Goal: Task Accomplishment & Management: Use online tool/utility

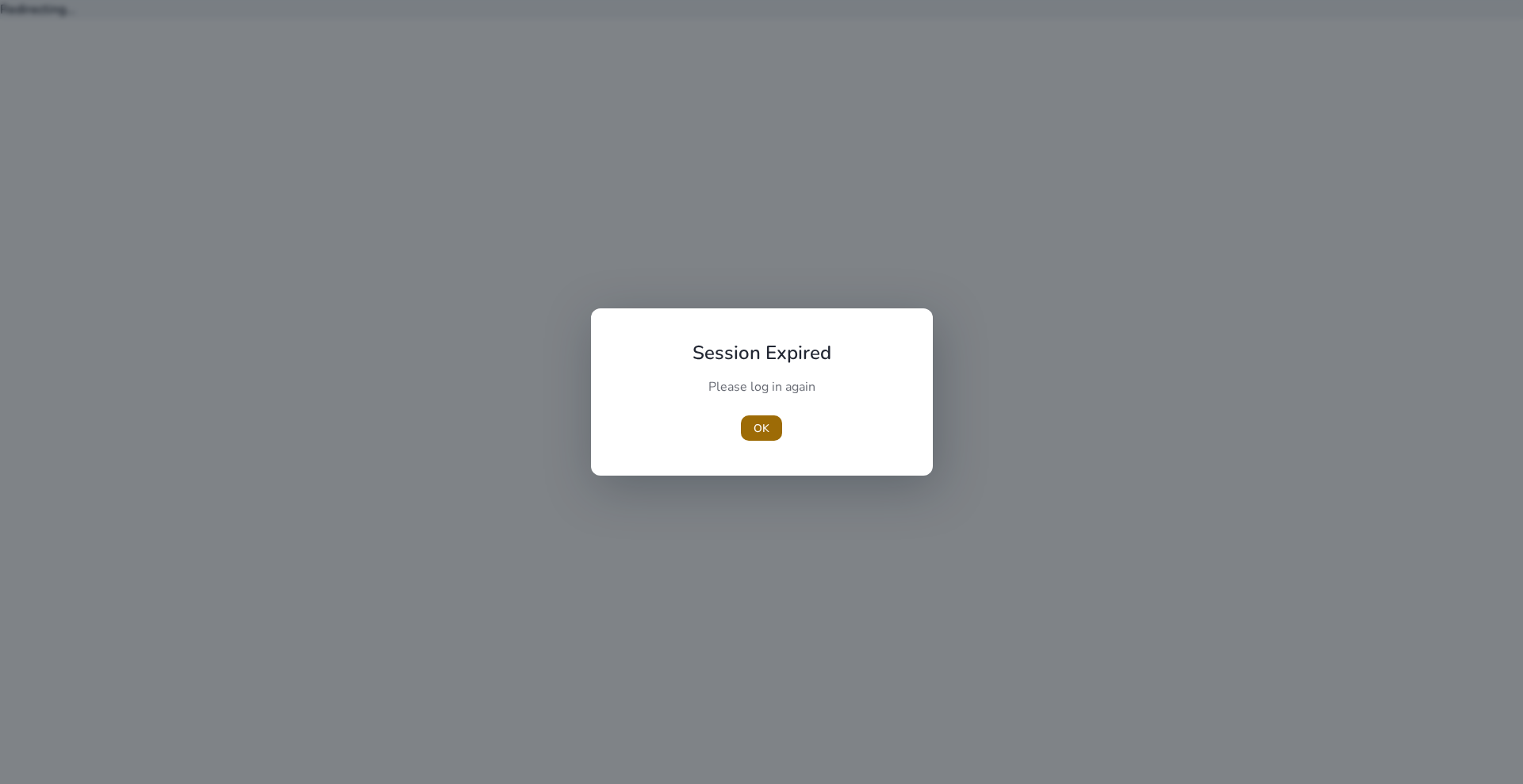
click at [771, 426] on span "button" at bounding box center [762, 428] width 41 height 38
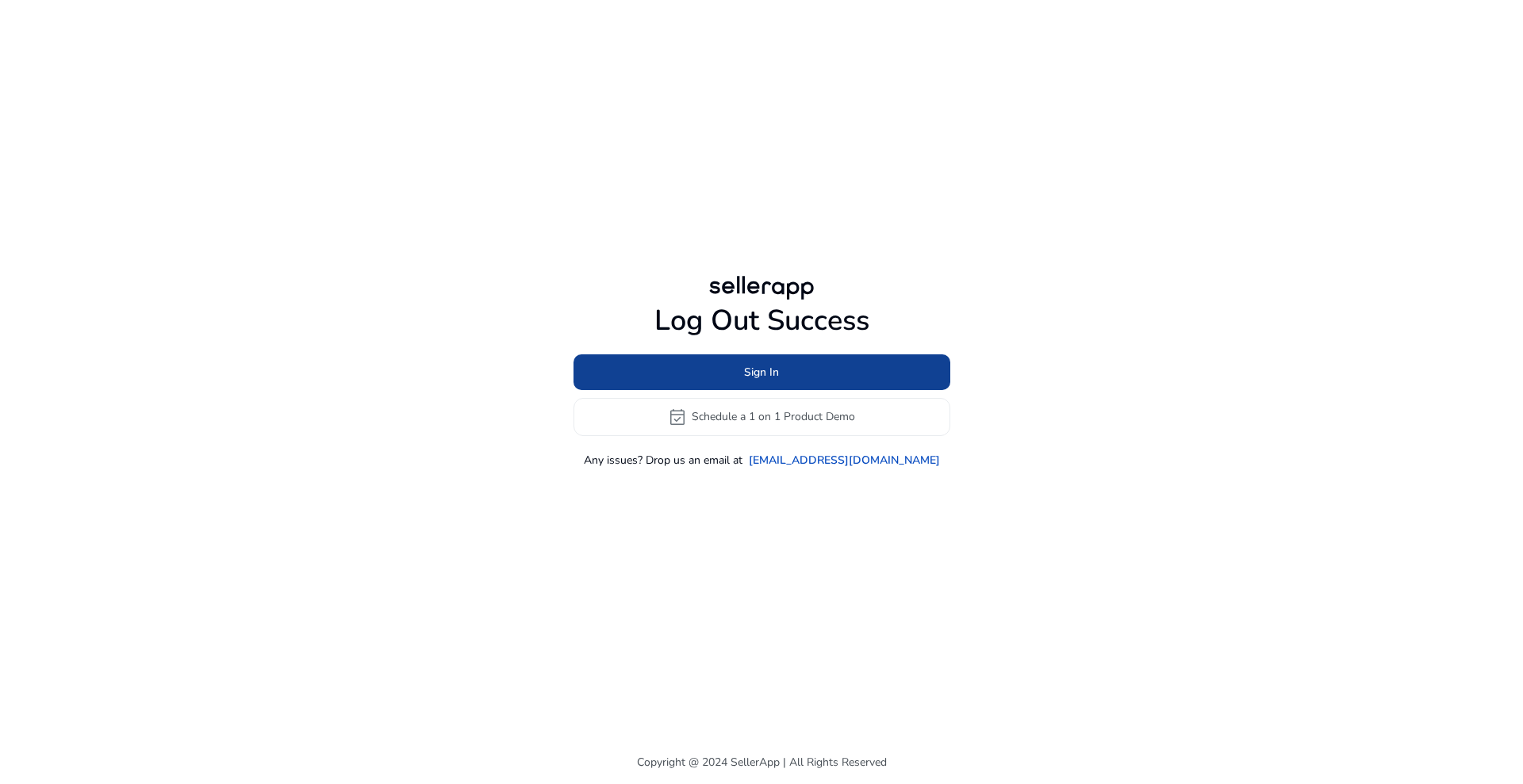
click at [795, 371] on span at bounding box center [762, 372] width 377 height 38
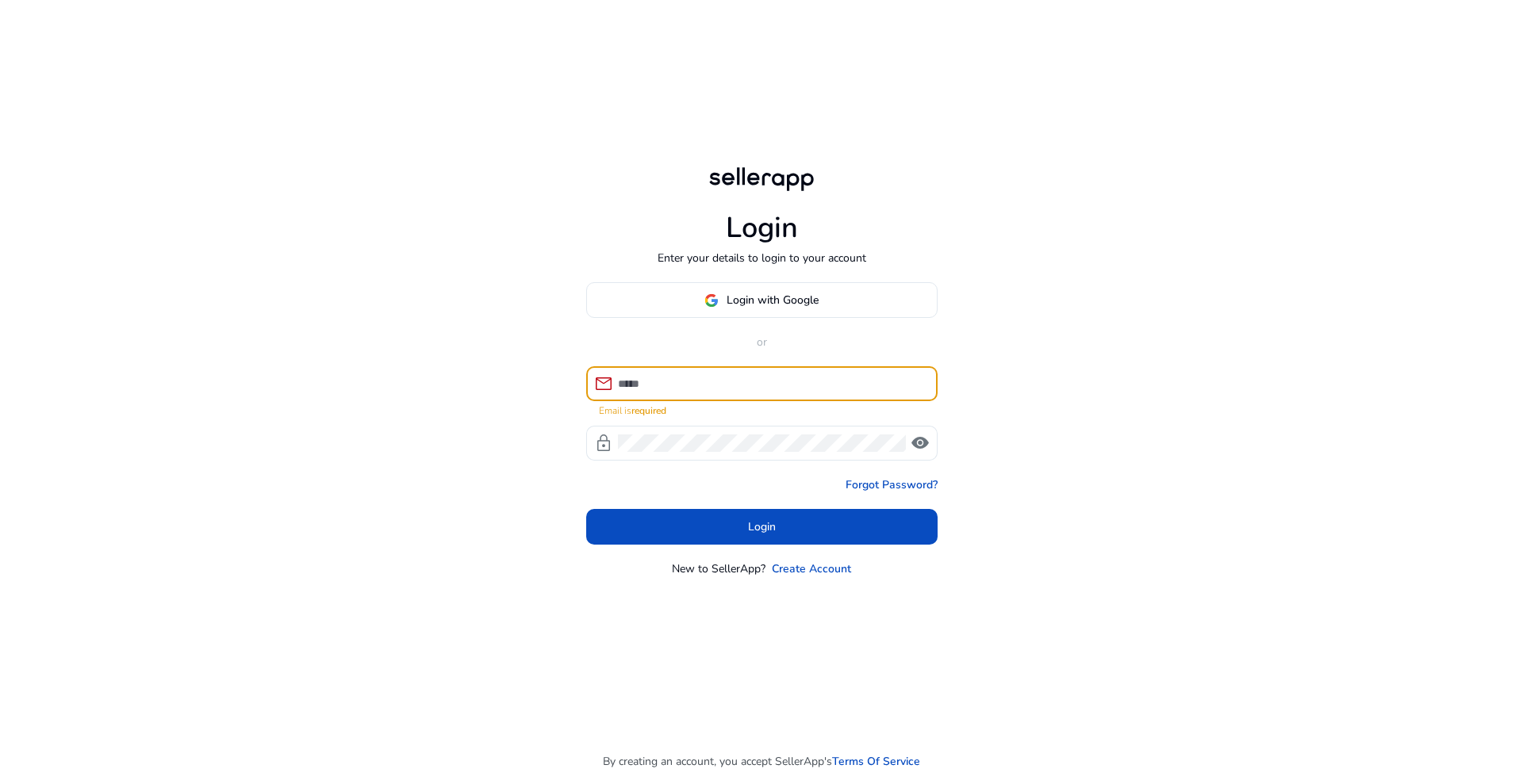
type input "**********"
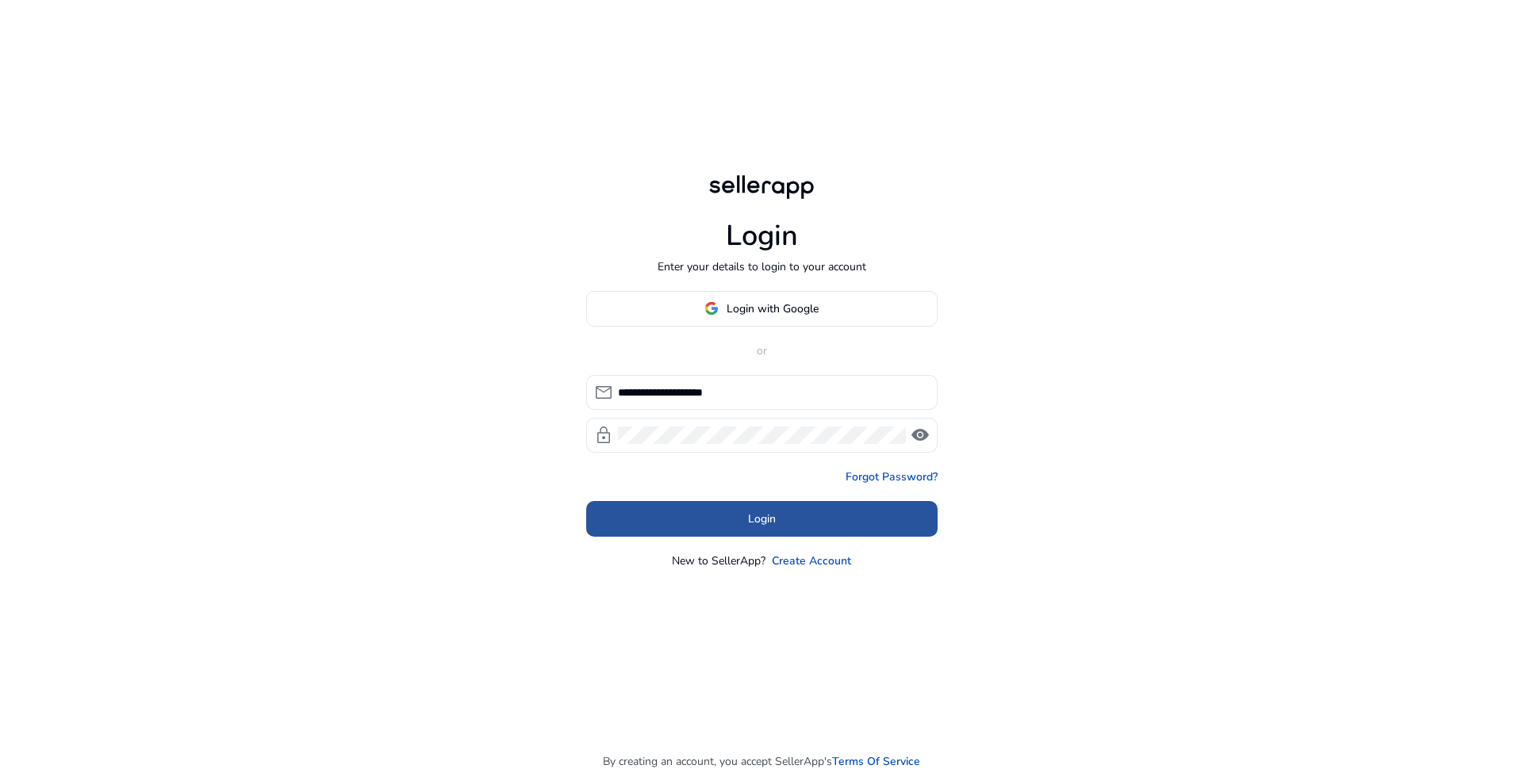
click at [764, 518] on span "Login" at bounding box center [762, 519] width 28 height 17
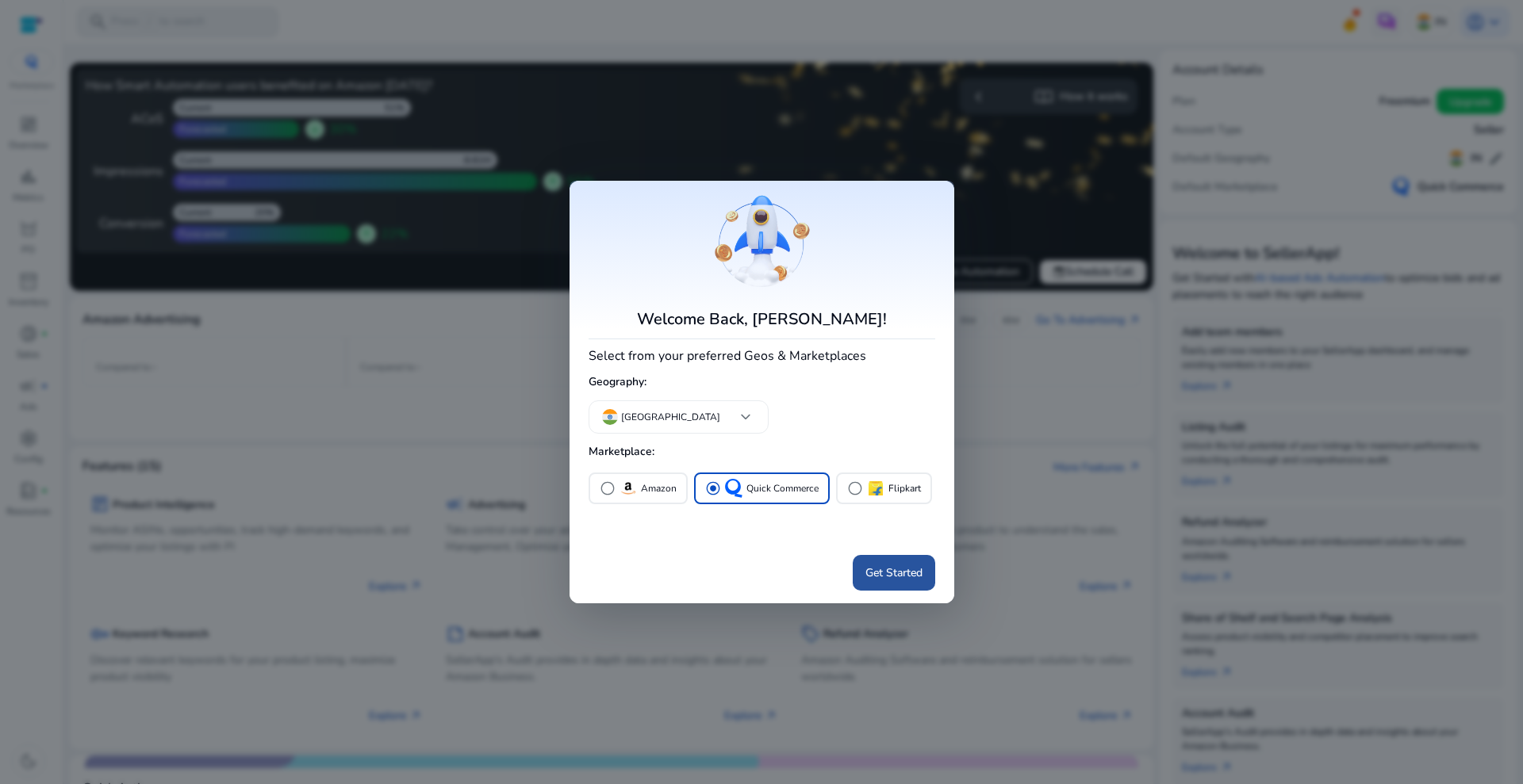
click at [886, 570] on span "Get Started" at bounding box center [893, 573] width 57 height 17
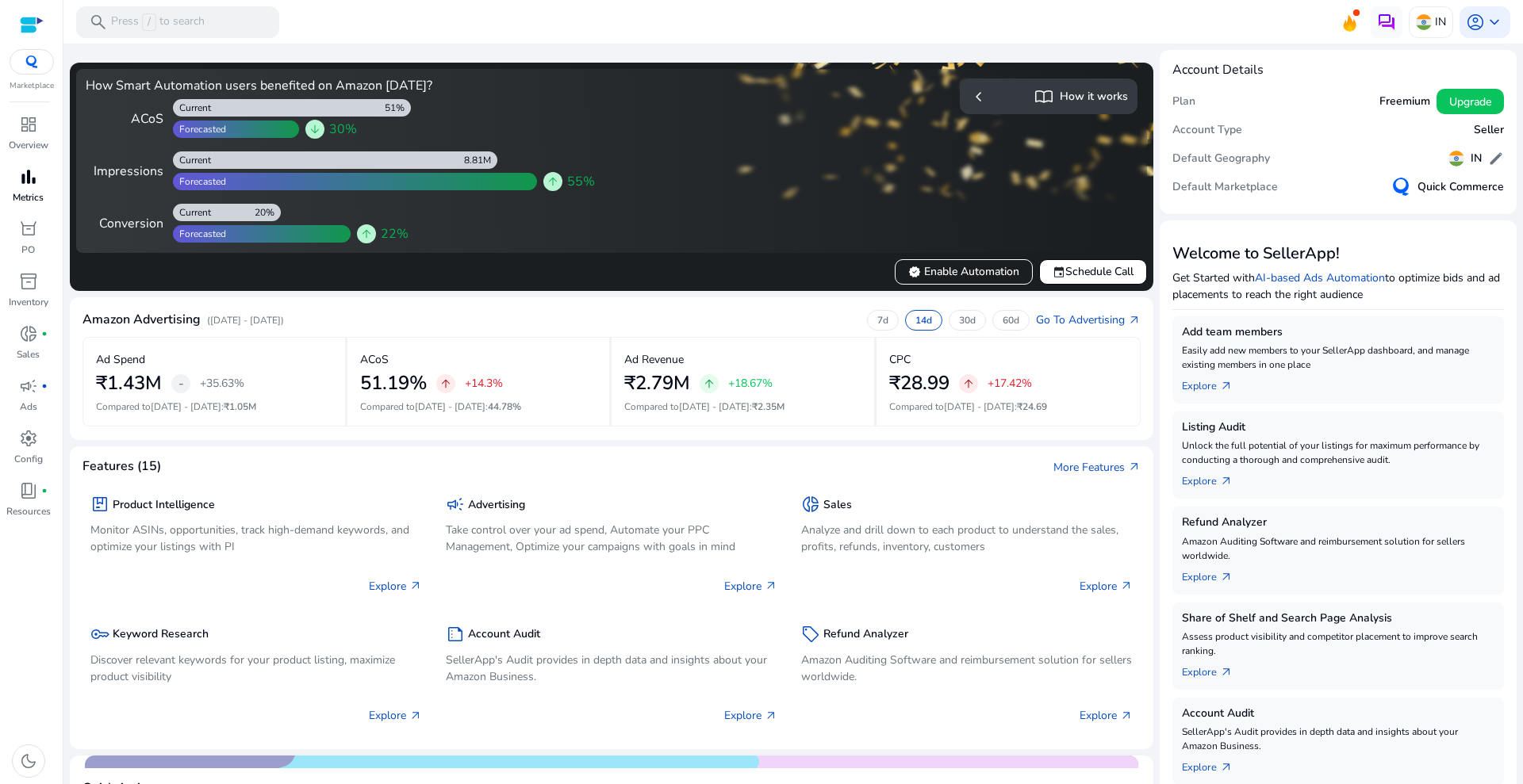
click at [30, 183] on span "bar_chart" at bounding box center [28, 177] width 19 height 19
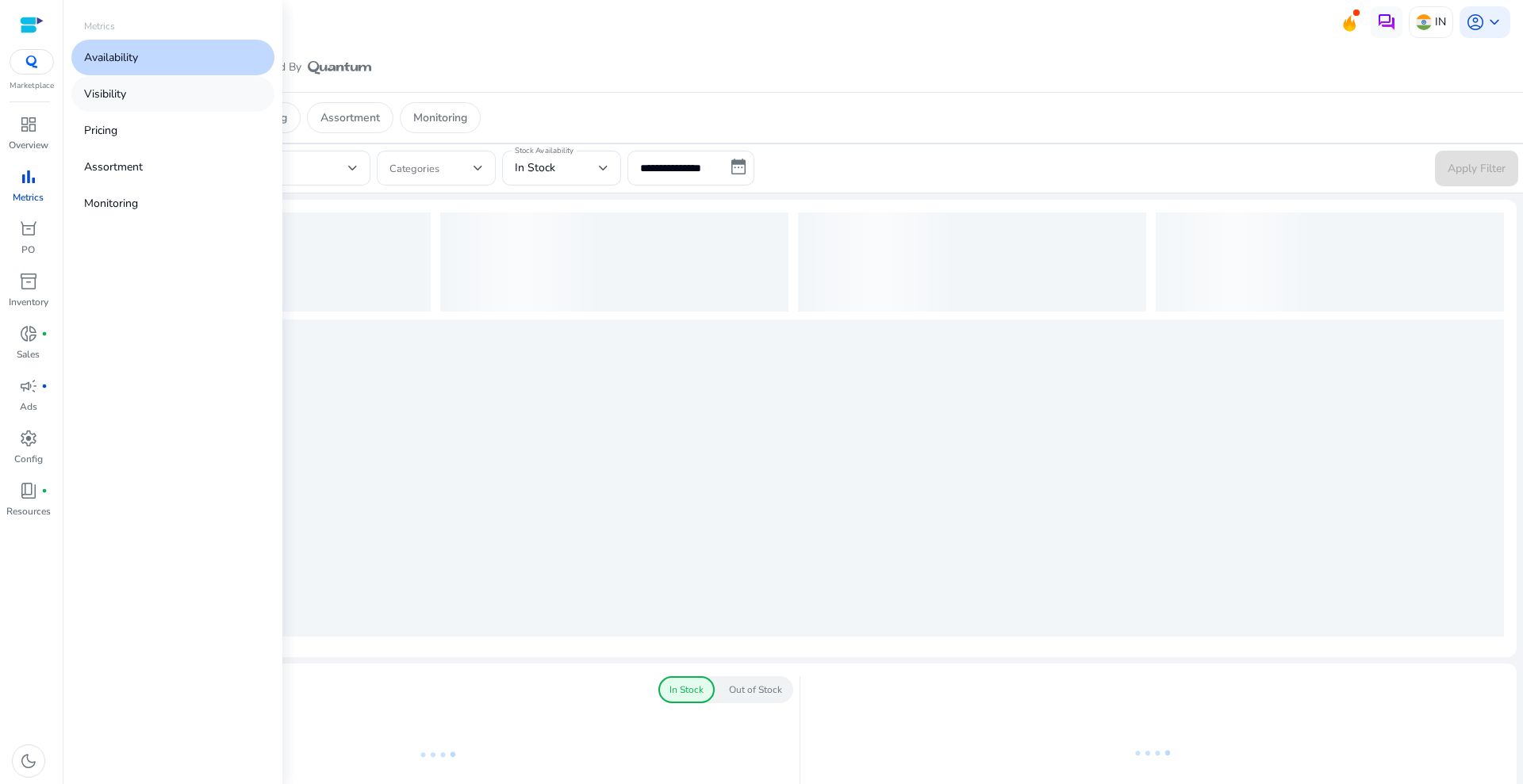
click at [148, 83] on link "Visibility" at bounding box center [172, 94] width 203 height 36
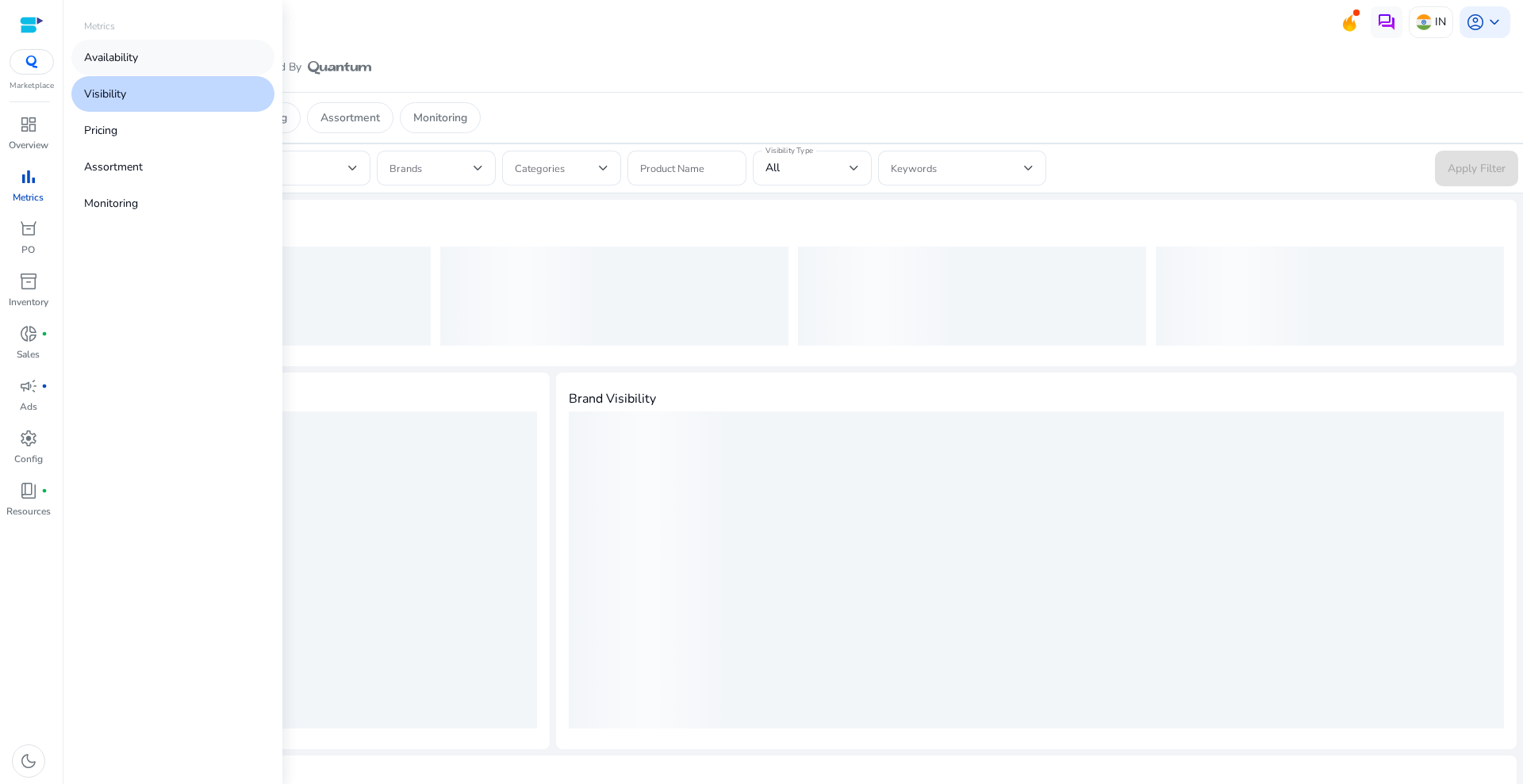
click at [159, 57] on link "Availability" at bounding box center [172, 57] width 203 height 36
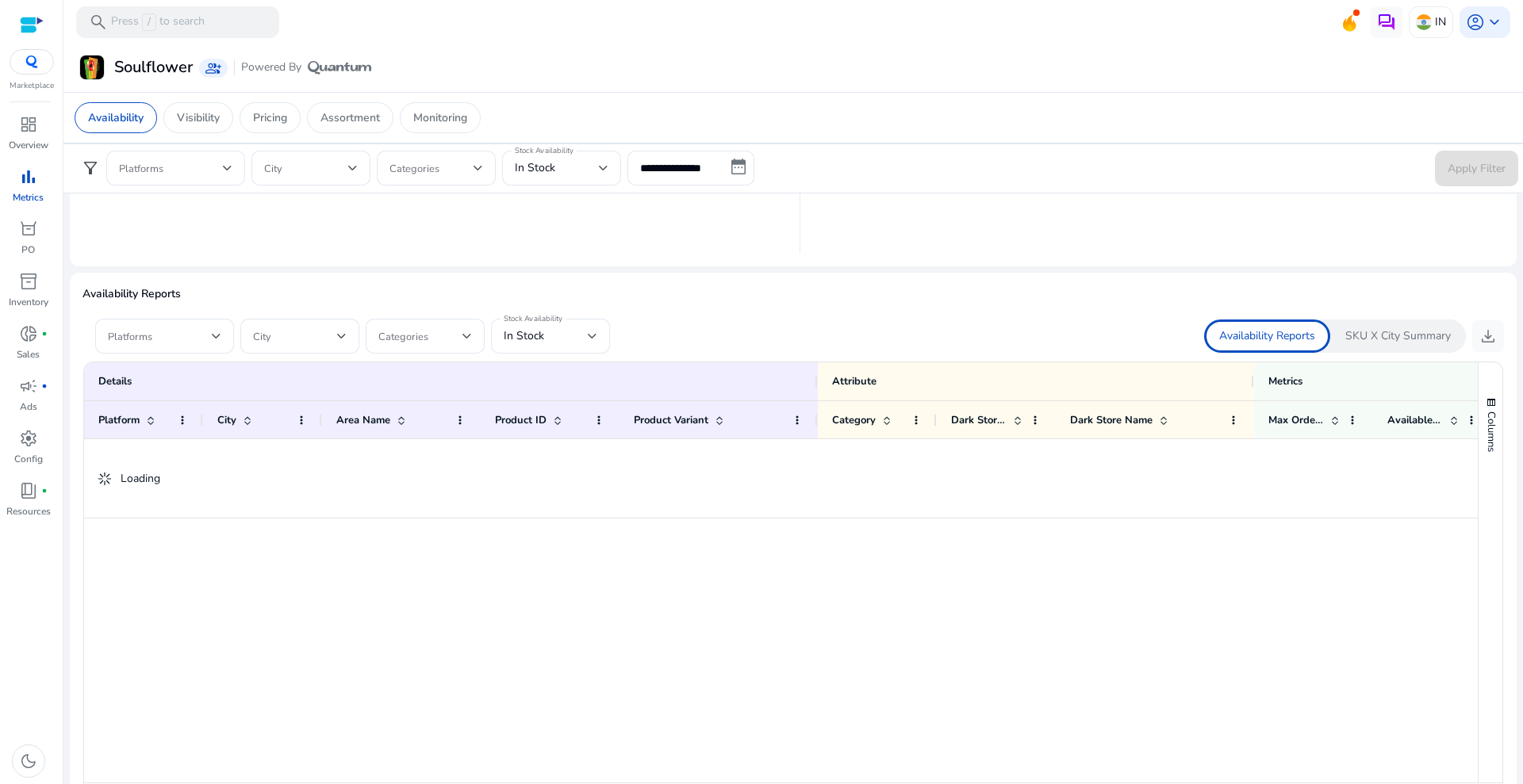
scroll to position [916, 0]
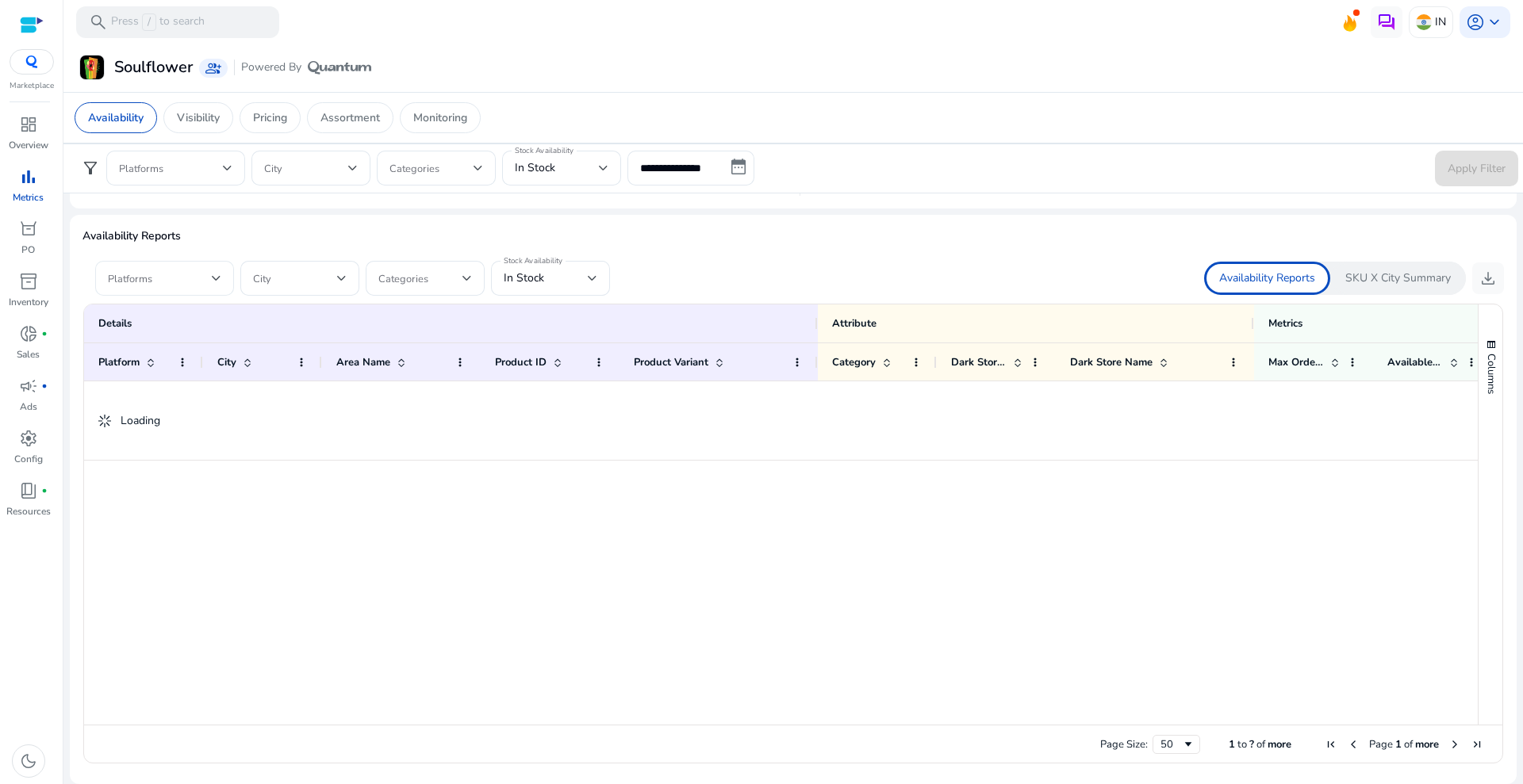
click at [204, 272] on span at bounding box center [159, 278] width 104 height 18
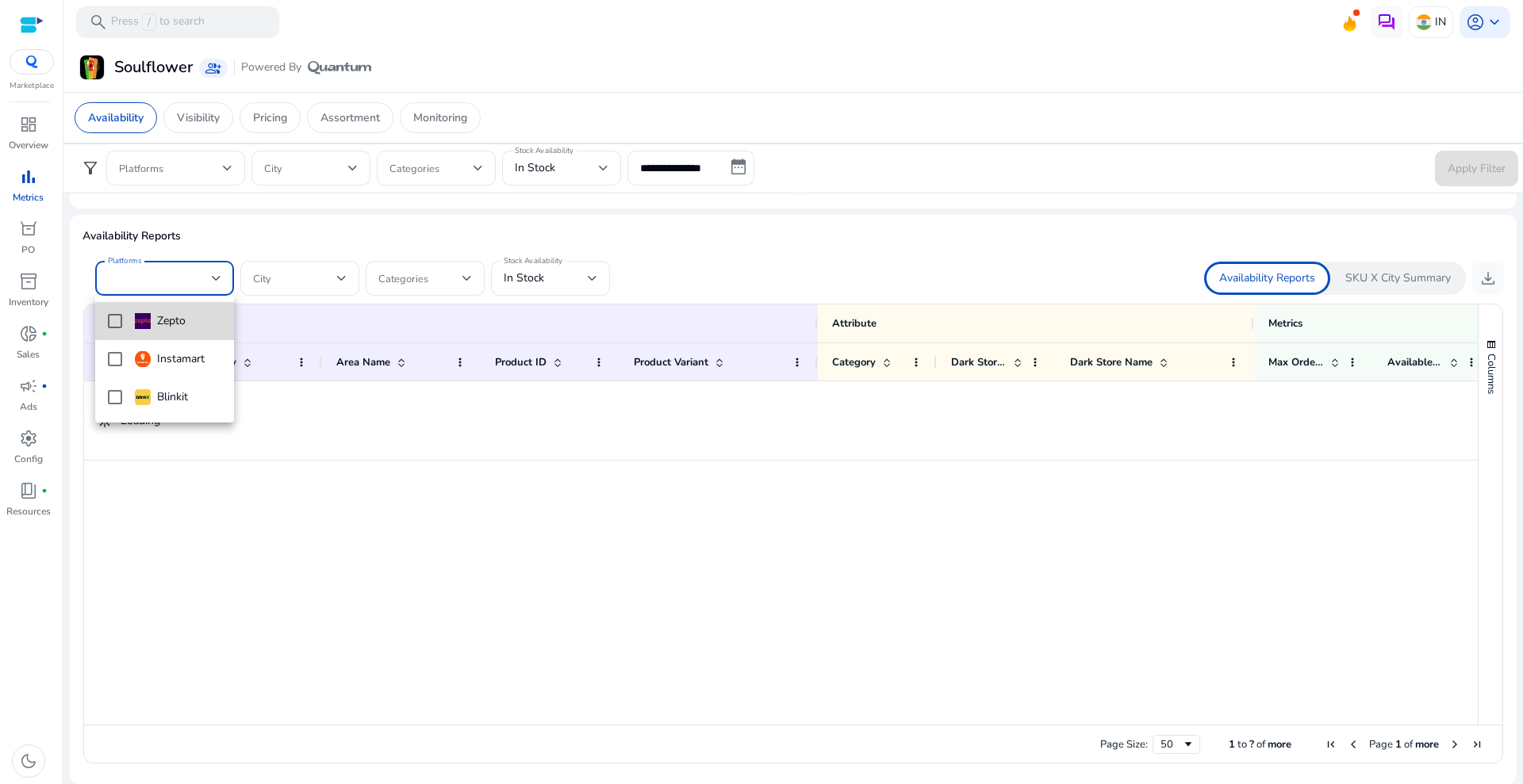
click at [177, 321] on div "Zepto" at bounding box center [160, 321] width 51 height 18
click at [564, 278] on div at bounding box center [761, 392] width 1523 height 784
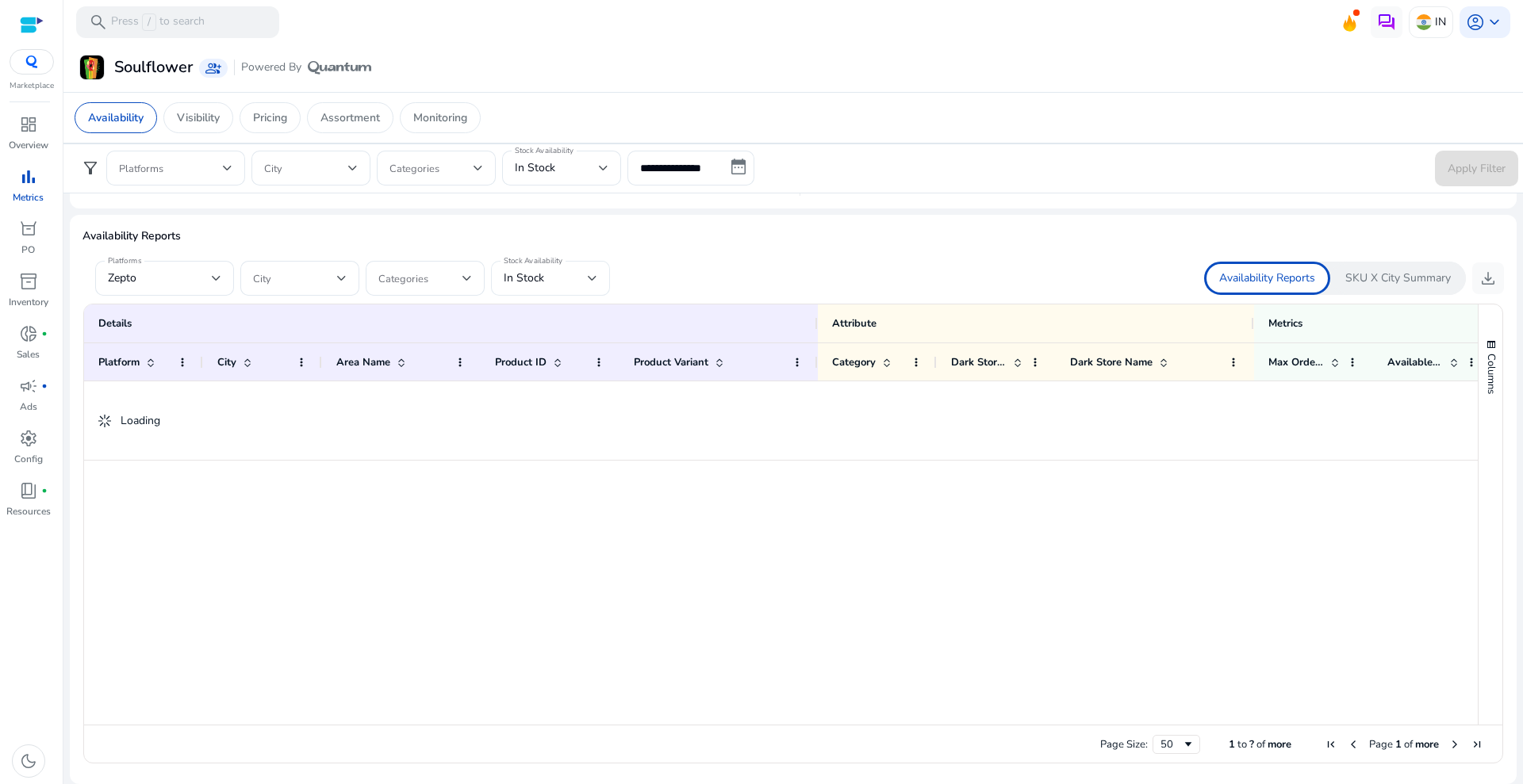
click at [576, 285] on div "In Stock" at bounding box center [545, 278] width 84 height 18
click at [566, 328] on span "All" at bounding box center [550, 321] width 94 height 18
click at [769, 261] on form "Platforms [GEOGRAPHIC_DATA] Categories Stock Availability All" at bounding box center [438, 277] width 710 height 35
